Goal: Information Seeking & Learning: Learn about a topic

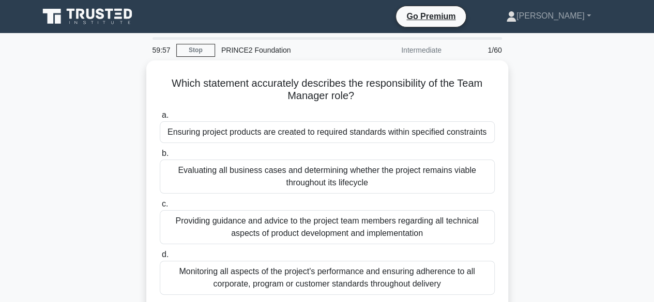
click at [109, 20] on icon at bounding box center [88, 17] width 99 height 20
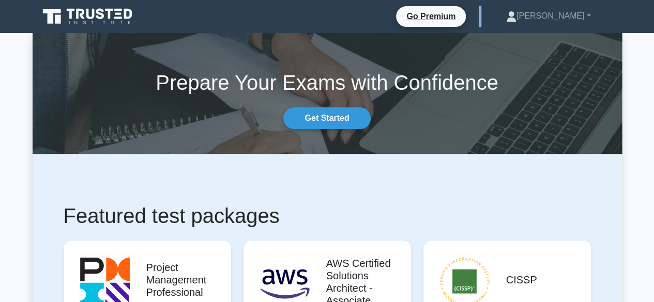
drag, startPoint x: 387, startPoint y: 6, endPoint x: 581, endPoint y: 1, distance: 193.9
click at [581, 1] on nav "Go Premium [PERSON_NAME] Profile" at bounding box center [327, 16] width 654 height 33
click at [584, 20] on link "[PERSON_NAME]" at bounding box center [548, 16] width 134 height 21
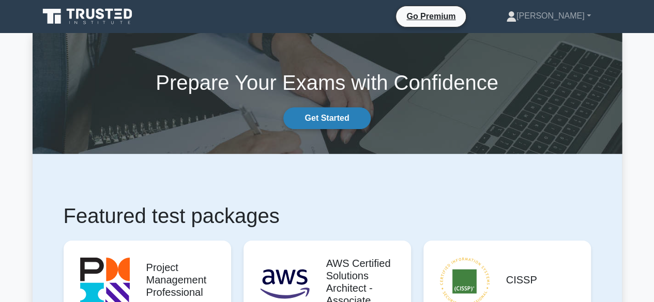
click at [328, 119] on link "Get Started" at bounding box center [326, 119] width 87 height 22
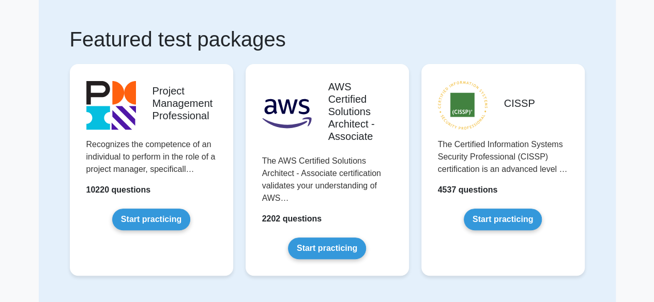
scroll to position [45, 0]
